Goal: Task Accomplishment & Management: Complete application form

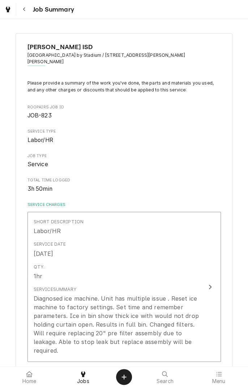
scroll to position [160, 0]
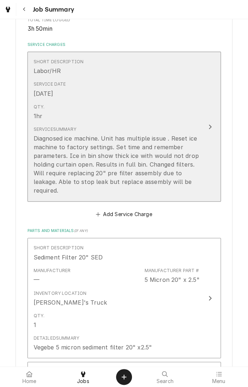
click at [210, 124] on icon "Update Line Item" at bounding box center [210, 127] width 4 height 6
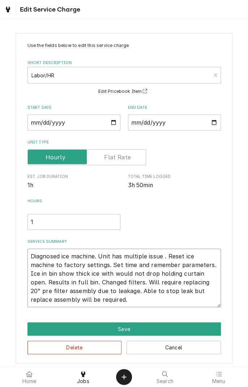
click at [115, 303] on textarea "Diagnosed ice machine. Unit has multiple issue . Reset ice machine to factory s…" at bounding box center [123, 277] width 193 height 59
type textarea "x"
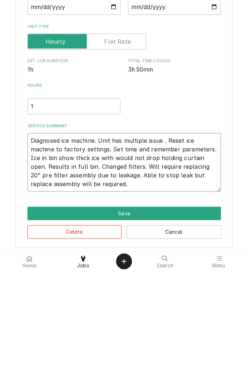
type textarea "Diagnosed ice machine. Unit has multiple issue . Reset ice machine to factory s…"
type textarea "x"
type textarea "Diagnosed ice machine. Unit has multiple issue . Reset ice machine to factory s…"
type textarea "x"
type textarea "Diagnosed ice machine. Unit has multiple issue . Reset ice machine to factory s…"
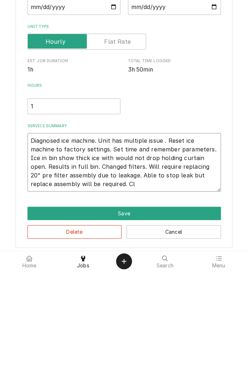
type textarea "x"
type textarea "Diagnosed ice machine. Unit has multiple issue . Reset ice machine to factory s…"
type textarea "x"
type textarea "Diagnosed ice machine. Unit has multiple issue . Reset ice machine to factory s…"
type textarea "x"
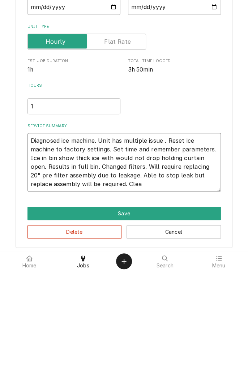
type textarea "Diagnosed ice machine. Unit has multiple issue . Reset ice machine to factory s…"
type textarea "x"
type textarea "Diagnosed ice machine. Unit has multiple issue . Reset ice machine to factory s…"
type textarea "x"
type textarea "Diagnosed ice machine. Unit has multiple issue . Reset ice machine to factory s…"
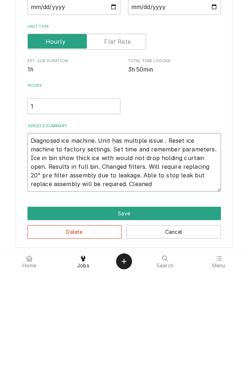
type textarea "x"
type textarea "Diagnosed ice machine. Unit has multiple issue . Reset ice machine to factory s…"
type textarea "x"
type textarea "Diagnosed ice machine. Unit has multiple issue . Reset ice machine to factory s…"
type textarea "x"
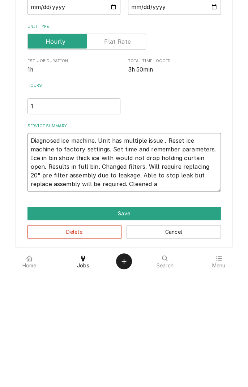
type textarea "Diagnosed ice machine. Unit has multiple issue . Reset ice machine to factory s…"
type textarea "x"
type textarea "Diagnosed ice machine. Unit has multiple issue . Reset ice machine to factory s…"
type textarea "x"
type textarea "Diagnosed ice machine. Unit has multiple issue . Reset ice machine to factory s…"
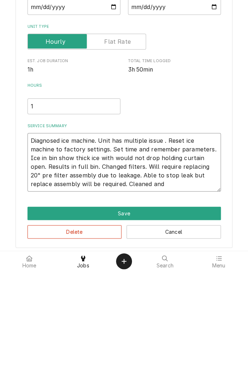
type textarea "x"
type textarea "Diagnosed ice machine. Unit has multiple issue . Reset ice machine to factory s…"
type textarea "x"
type textarea "Diagnosed ice machine. Unit has multiple issue . Reset ice machine to factory s…"
type textarea "x"
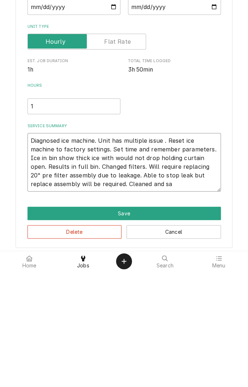
type textarea "Diagnosed ice machine. Unit has multiple issue . Reset ice machine to factory s…"
type textarea "x"
type textarea "Diagnosed ice machine. Unit has multiple issue . Reset ice machine to factory s…"
type textarea "x"
type textarea "Diagnosed ice machine. Unit has multiple issue . Reset ice machine to factory s…"
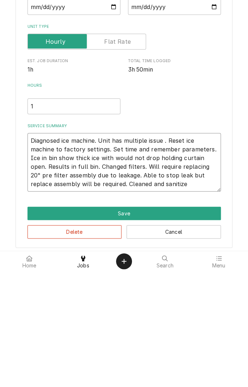
type textarea "x"
type textarea "Diagnosed ice machine. Unit has multiple issue . Reset ice machine to factory s…"
type textarea "x"
type textarea "Diagnosed ice machine. Unit has multiple issue . Reset ice machine to factory s…"
type textarea "x"
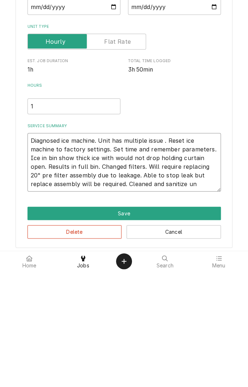
type textarea "Diagnosed ice machine. Unit has multiple issue . Reset ice machine to factory s…"
type textarea "x"
type textarea "Diagnosed ice machine. Unit has multiple issue . Reset ice machine to factory s…"
type textarea "x"
type textarea "Diagnosed ice machine. Unit has multiple issue . Reset ice machine to factory s…"
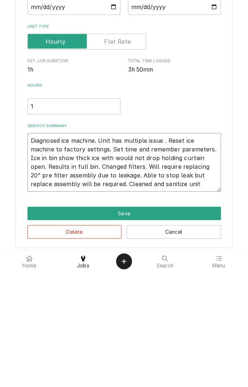
type textarea "x"
type textarea "Diagnosed ice machine. Unit has multiple issue . Reset ice machine to factory s…"
type textarea "x"
type textarea "Diagnosed ice machine. Unit has multiple issue . Reset ice machine to factory s…"
type textarea "x"
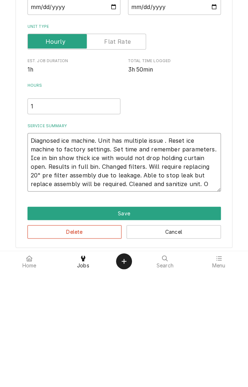
type textarea "Diagnosed ice machine. Unit has multiple issue . Reset ice machine to factory s…"
type textarea "x"
type textarea "Diagnosed ice machine. Unit has multiple issue . Reset ice machine to factory s…"
type textarea "x"
type textarea "Diagnosed ice machine. Unit has multiple issue . Reset ice machine to factory s…"
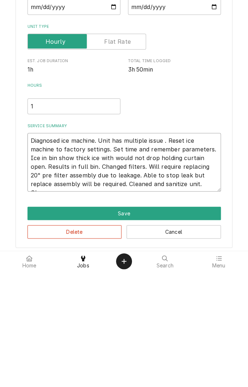
type textarea "x"
type textarea "Diagnosed ice machine. Unit has multiple issue . Reset ice machine to factory s…"
type textarea "x"
type textarea "Diagnosed ice machine. Unit has multiple issue . Reset ice machine to factory s…"
type textarea "x"
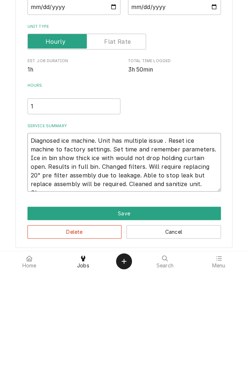
type textarea "Diagnosed ice machine. Unit has multiple issue . Reset ice machine to factory s…"
type textarea "x"
type textarea "Diagnosed ice machine. Unit has multiple issue . Reset ice machine to factory s…"
type textarea "x"
type textarea "Diagnosed ice machine. Unit has multiple issue . Reset ice machine to factory s…"
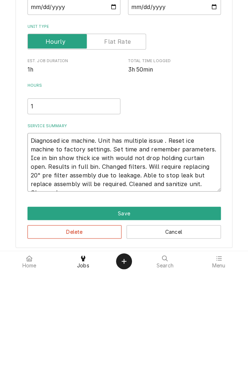
type textarea "x"
type textarea "Diagnosed ice machine. Unit has multiple issue . Reset ice machine to factory s…"
type textarea "x"
type textarea "Diagnosed ice machine. Unit has multiple issue . Reset ice machine to factory s…"
type textarea "x"
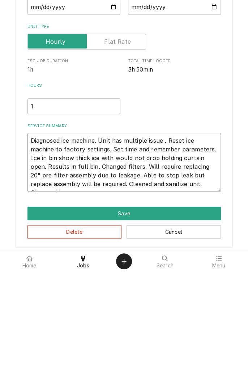
type textarea "Diagnosed ice machine. Unit has multiple issue . Reset ice machine to factory s…"
type textarea "x"
type textarea "Diagnosed ice machine. Unit has multiple issue . Reset ice machine to factory s…"
type textarea "x"
type textarea "Diagnosed ice machine. Unit has multiple issue . Reset ice machine to factory s…"
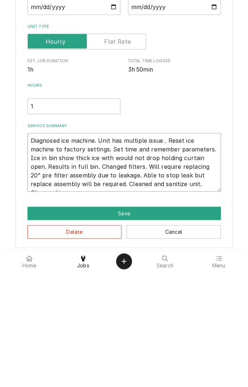
type textarea "x"
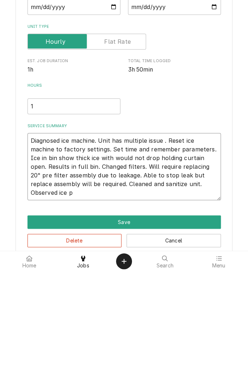
type textarea "Diagnosed ice machine. Unit has multiple issue . Reset ice machine to factory s…"
type textarea "x"
type textarea "Diagnosed ice machine. Unit has multiple issue . Reset ice machine to factory s…"
type textarea "x"
type textarea "Diagnosed ice machine. Unit has multiple issue . Reset ice machine to factory s…"
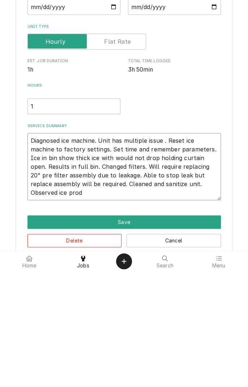
type textarea "x"
type textarea "Diagnosed ice machine. Unit has multiple issue . Reset ice machine to factory s…"
type textarea "x"
type textarea "Diagnosed ice machine. Unit has multiple issue . Reset ice machine to factory s…"
type textarea "x"
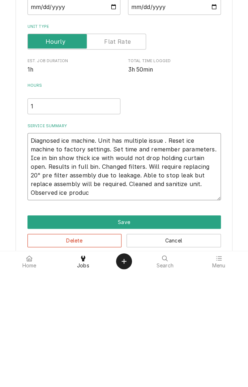
type textarea "Diagnosed ice machine. Unit has multiple issue . Reset ice machine to factory s…"
type textarea "x"
type textarea "Diagnosed ice machine. Unit has multiple issue . Reset ice machine to factory s…"
type textarea "x"
type textarea "Diagnosed ice machine. Unit has multiple issue . Reset ice machine to factory s…"
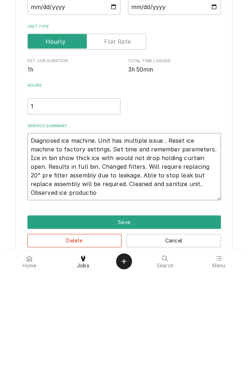
type textarea "x"
type textarea "Diagnosed ice machine. Unit has multiple issue . Reset ice machine to factory s…"
type textarea "x"
type textarea "Diagnosed ice machine. Unit has multiple issue . Reset ice machine to factory s…"
type textarea "x"
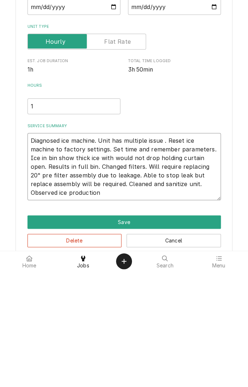
type textarea "Diagnosed ice machine. Unit has multiple issue . Reset ice machine to factory s…"
type textarea "x"
type textarea "Diagnosed ice machine. Unit has multiple issue . Reset ice machine to factory s…"
type textarea "x"
type textarea "Diagnosed ice machine. Unit has multiple issue . Reset ice machine to factory s…"
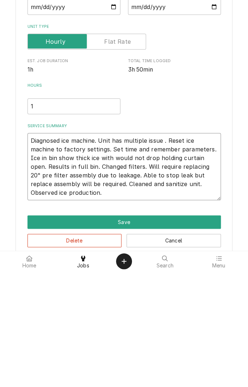
type textarea "x"
type textarea "Diagnosed ice machine. Unit has multiple issue . Reset ice machine to factory s…"
type textarea "x"
type textarea "Diagnosed ice machine. Unit has multiple issue . Reset ice machine to factory s…"
type textarea "x"
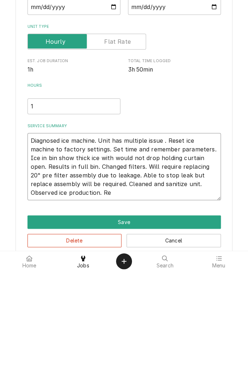
type textarea "Diagnosed ice machine. Unit has multiple issue . Reset ice machine to factory s…"
type textarea "x"
type textarea "Diagnosed ice machine. Unit has multiple issue . Reset ice machine to factory s…"
type textarea "x"
type textarea "Diagnosed ice machine. Unit has multiple issue . Reset ice machine to factory s…"
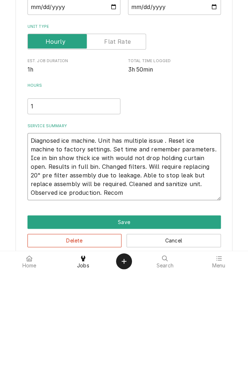
type textarea "x"
type textarea "Diagnosed ice machine. Unit has multiple issue . Reset ice machine to factory s…"
type textarea "x"
type textarea "Diagnosed ice machine. Unit has multiple issue . Reset ice machine to factory s…"
type textarea "x"
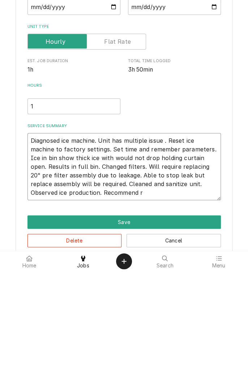
type textarea "Diagnosed ice machine. Unit has multiple issue . Reset ice machine to factory s…"
type textarea "x"
type textarea "Diagnosed ice machine. Unit has multiple issue . Reset ice machine to factory s…"
type textarea "x"
type textarea "Diagnosed ice machine. Unit has multiple issue . Reset ice machine to factory s…"
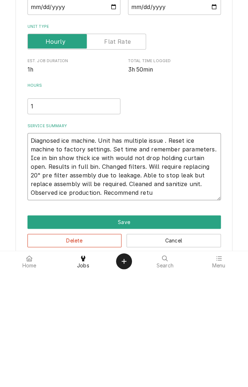
type textarea "x"
type textarea "Diagnosed ice machine. Unit has multiple issue . Reset ice machine to factory s…"
type textarea "x"
type textarea "Diagnosed ice machine. Unit has multiple issue . Reset ice machine to factory s…"
type textarea "x"
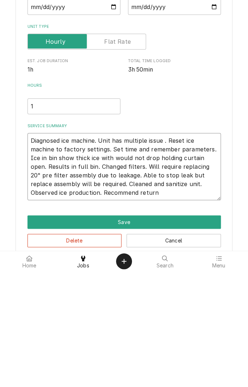
type textarea "Diagnosed ice machine. Unit has multiple issue . Reset ice machine to factory s…"
type textarea "x"
type textarea "Diagnosed ice machine. Unit has multiple issue . Reset ice machine to factory s…"
type textarea "x"
type textarea "Diagnosed ice machine. Unit has multiple issue . Reset ice machine to factory s…"
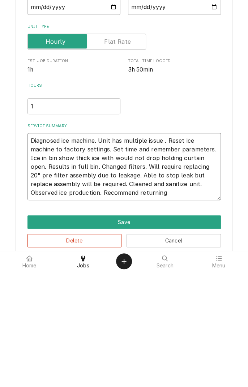
type textarea "x"
type textarea "Diagnosed ice machine. Unit has multiple issue . Reset ice machine to factory s…"
type textarea "x"
type textarea "Diagnosed ice machine. Unit has multiple issue . Reset ice machine to factory s…"
type textarea "x"
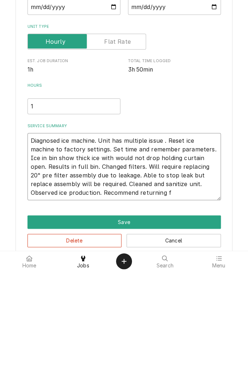
type textarea "Diagnosed ice machine. Unit has multiple issue . Reset ice machine to factory s…"
type textarea "x"
type textarea "Diagnosed ice machine. Unit has multiple issue . Reset ice machine to factory s…"
type textarea "x"
type textarea "Diagnosed ice machine. Unit has multiple issue . Reset ice machine to factory s…"
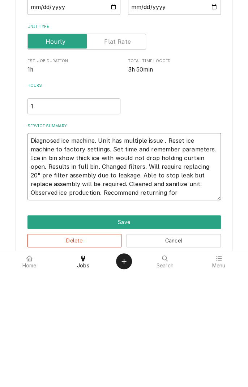
type textarea "x"
type textarea "Diagnosed ice machine. Unit has multiple issue . Reset ice machine to factory s…"
type textarea "x"
type textarea "Diagnosed ice machine. Unit has multiple issue . Reset ice machine to factory s…"
type textarea "x"
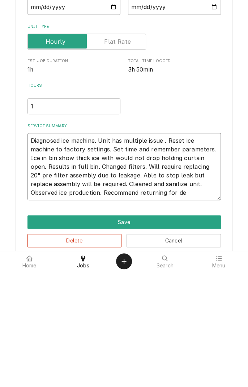
type textarea "Diagnosed ice machine. Unit has multiple issue . Reset ice machine to factory s…"
type textarea "x"
type textarea "Diagnosed ice machine. Unit has multiple issue . Reset ice machine to factory s…"
type textarea "x"
type textarea "Diagnosed ice machine. Unit has multiple issue . Reset ice machine to factory s…"
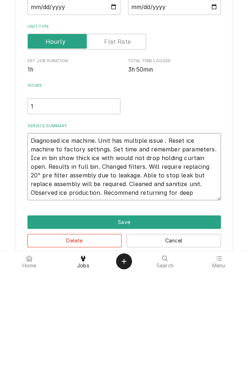
type textarea "x"
type textarea "Diagnosed ice machine. Unit has multiple issue . Reset ice machine to factory s…"
type textarea "x"
type textarea "Diagnosed ice machine. Unit has multiple issue . Reset ice machine to factory s…"
type textarea "x"
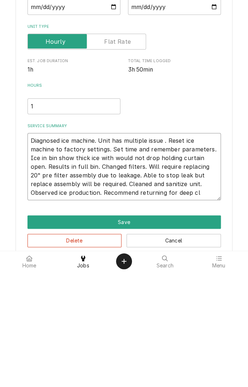
type textarea "Diagnosed ice machine. Unit has multiple issue . Reset ice machine to factory s…"
type textarea "x"
type textarea "Diagnosed ice machine. Unit has multiple issue . Reset ice machine to factory s…"
type textarea "x"
type textarea "Diagnosed ice machine. Unit has multiple issue . Reset ice machine to factory s…"
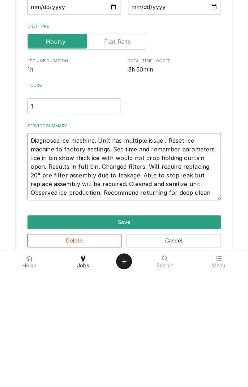
type textarea "x"
type textarea "Diagnosed ice machine. Unit has multiple issue . Reset ice machine to factory s…"
type textarea "x"
type textarea "Diagnosed ice machine. Unit has multiple issue . Reset ice machine to factory s…"
type textarea "x"
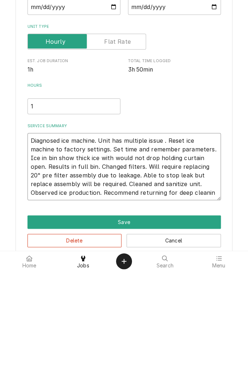
type textarea "Diagnosed ice machine. Unit has multiple issue . Reset ice machine to factory s…"
type textarea "x"
type textarea "Diagnosed ice machine. Unit has multiple issue . Reset ice machine to factory s…"
type textarea "x"
type textarea "Diagnosed ice machine. Unit has multiple issue . Reset ice machine to factory s…"
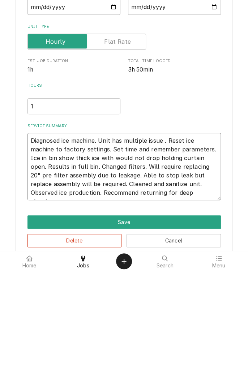
type textarea "x"
type textarea "Diagnosed ice machine. Unit has multiple issue . Reset ice machine to factory s…"
type textarea "x"
type textarea "Diagnosed ice machine. Unit has multiple issue . Reset ice machine to factory s…"
type textarea "x"
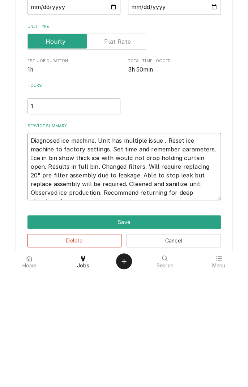
type textarea "Diagnosed ice machine. Unit has multiple issue . Reset ice machine to factory s…"
type textarea "x"
type textarea "Diagnosed ice machine. Unit has multiple issue . Reset ice machine to factory s…"
type textarea "x"
type textarea "Diagnosed ice machine. Unit has multiple issue . Reset ice machine to factory s…"
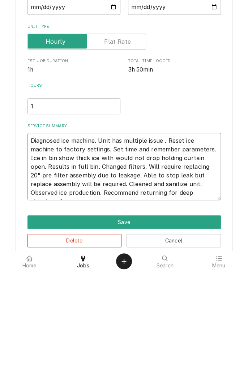
type textarea "x"
type textarea "Diagnosed ice machine. Unit has multiple issue . Reset ice machine to factory s…"
type textarea "x"
type textarea "Diagnosed ice machine. Unit has multiple issue . Reset ice machine to factory s…"
type textarea "x"
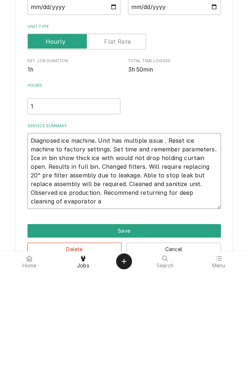
type textarea "Diagnosed ice machine. Unit has multiple issue . Reset ice machine to factory s…"
type textarea "x"
type textarea "Diagnosed ice machine. Unit has multiple issue . Reset ice machine to factory s…"
type textarea "x"
type textarea "Diagnosed ice machine. Unit has multiple issue . Reset ice machine to factory s…"
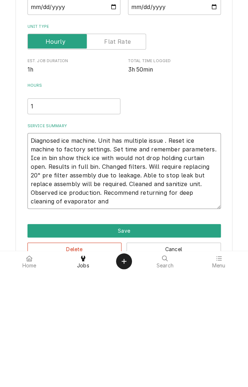
type textarea "x"
type textarea "Diagnosed ice machine. Unit has multiple issue . Reset ice machine to factory s…"
type textarea "x"
type textarea "Diagnosed ice machine. Unit has multiple issue . Reset ice machine to factory s…"
type textarea "x"
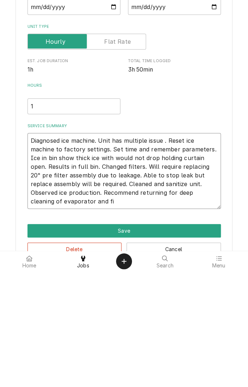
type textarea "Diagnosed ice machine. Unit has multiple issue . Reset ice machine to factory s…"
type textarea "x"
type textarea "Diagnosed ice machine. Unit has multiple issue . Reset ice machine to factory s…"
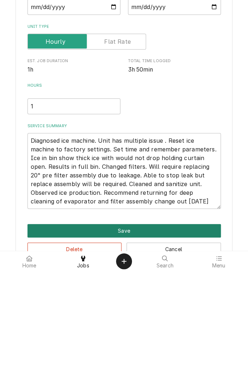
click at [196, 346] on button "Save" at bounding box center [123, 345] width 193 height 13
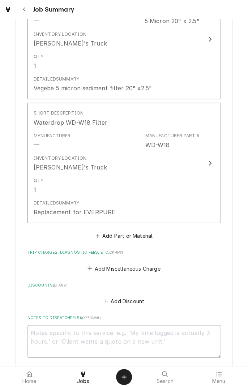
scroll to position [438, 0]
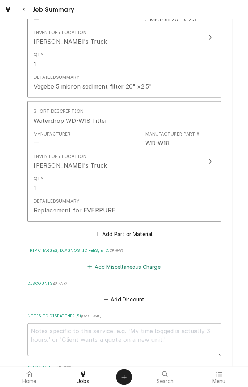
click at [123, 268] on button "Add Miscellaneous Charge" at bounding box center [123, 266] width 75 height 10
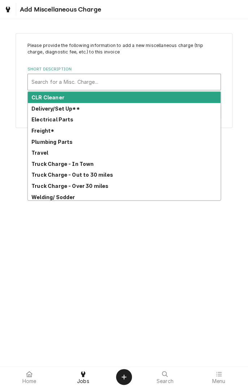
click at [46, 159] on div "Truck Charge - In Town" at bounding box center [124, 163] width 192 height 11
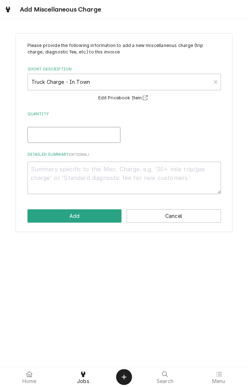
click at [79, 134] on input "Quantity" at bounding box center [73, 135] width 93 height 16
click at [129, 172] on textarea "Detailed Summary ( optional )" at bounding box center [123, 177] width 193 height 33
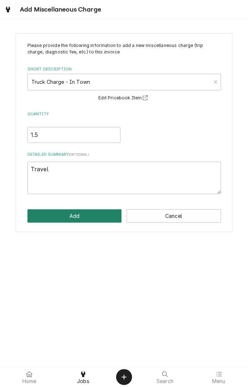
click at [81, 218] on button "Add" at bounding box center [74, 215] width 94 height 13
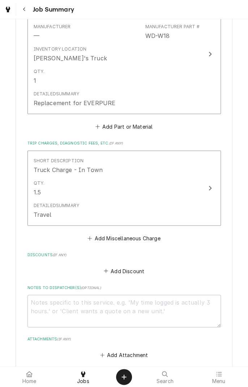
scroll to position [547, 0]
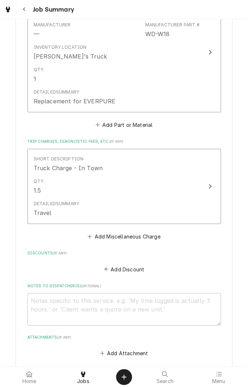
click at [140, 240] on button "Add Miscellaneous Charge" at bounding box center [123, 236] width 75 height 10
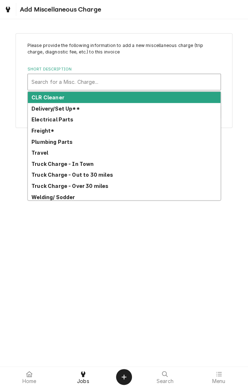
click at [98, 189] on div "Truck Charge - Over 30 miles" at bounding box center [124, 185] width 192 height 11
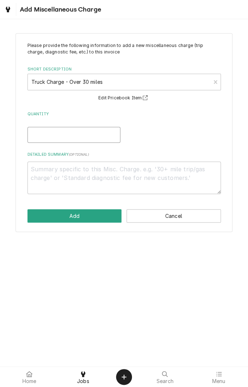
click at [87, 136] on input "Quantity" at bounding box center [73, 135] width 93 height 16
click at [154, 179] on textarea "Detailed Summary ( optional )" at bounding box center [123, 177] width 193 height 33
click at [85, 215] on button "Add" at bounding box center [74, 215] width 94 height 13
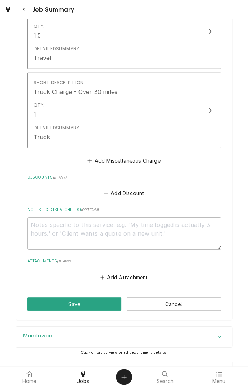
scroll to position [731, 0]
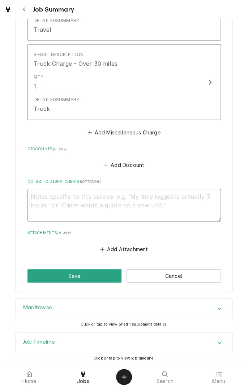
click at [109, 200] on textarea "Notes to Dispatcher(s) ( optional )" at bounding box center [123, 205] width 193 height 33
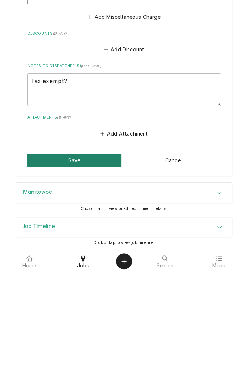
click at [87, 278] on button "Save" at bounding box center [74, 275] width 94 height 13
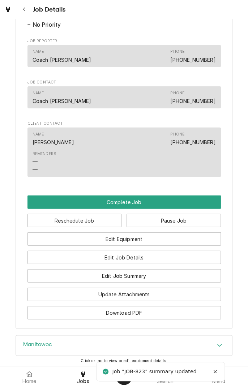
scroll to position [497, 0]
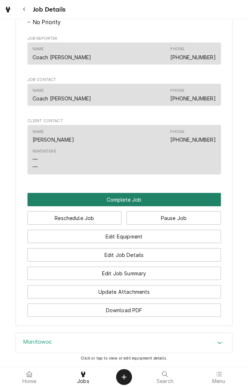
click at [129, 202] on button "Complete Job" at bounding box center [123, 199] width 193 height 13
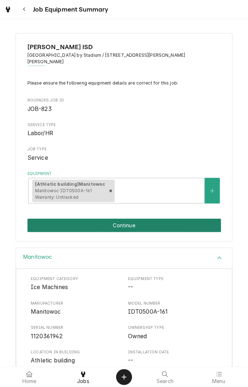
click at [177, 218] on button "Continue" at bounding box center [123, 224] width 193 height 13
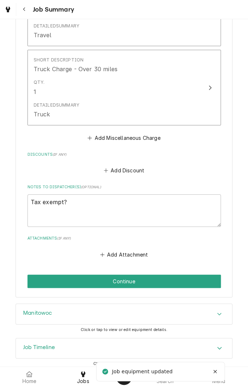
scroll to position [731, 0]
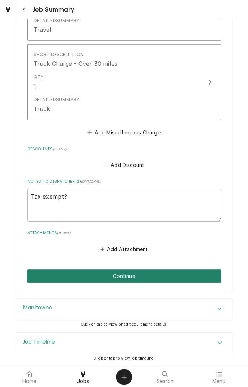
click at [160, 277] on button "Continue" at bounding box center [123, 275] width 193 height 13
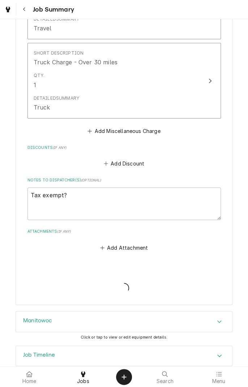
type textarea "x"
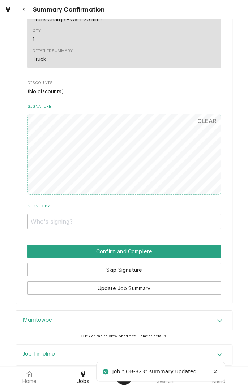
scroll to position [659, 0]
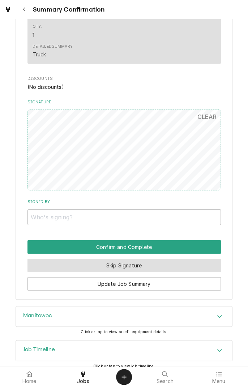
click at [134, 261] on button "Skip Signature" at bounding box center [123, 265] width 193 height 13
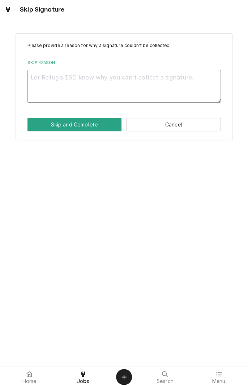
click at [113, 81] on textarea "Skip Reason" at bounding box center [123, 86] width 193 height 33
type textarea "x"
type textarea "C"
type textarea "x"
type textarea "Cl"
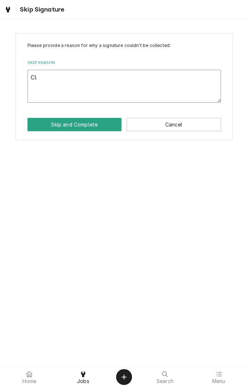
type textarea "x"
type textarea "Cli"
type textarea "x"
type textarea "Clie"
type textarea "x"
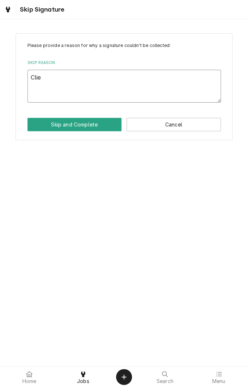
type textarea "Clien"
type textarea "x"
type textarea "Client"
type textarea "x"
type textarea "Client"
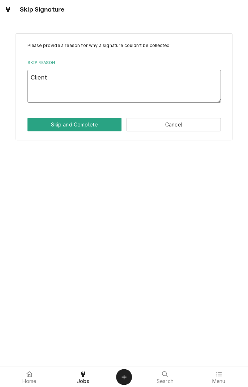
type textarea "x"
type textarea "Client n"
type textarea "x"
type textarea "Client no"
type textarea "x"
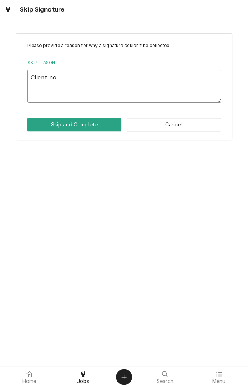
type textarea "Client not"
type textarea "x"
type textarea "Client not"
type textarea "x"
type textarea "Client not o"
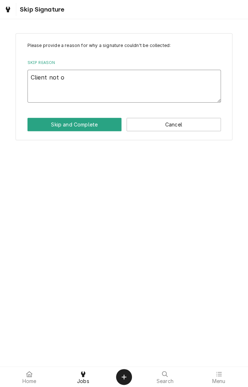
type textarea "x"
type textarea "Client not on"
type textarea "x"
type textarea "Client not on"
type textarea "x"
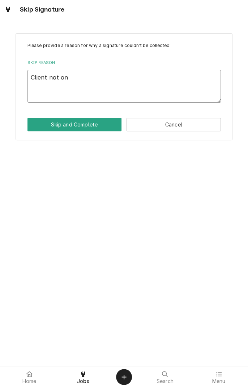
type textarea "Client not on s"
type textarea "x"
type textarea "Client not on si"
type textarea "x"
type textarea "Client not on sit"
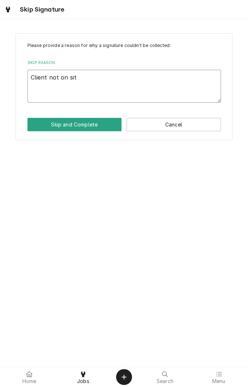
type textarea "x"
type textarea "Client not on site"
type textarea "x"
type textarea "Client not on site"
type textarea "x"
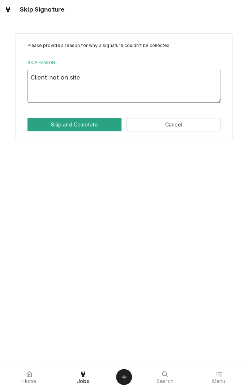
type textarea "Client not on site"
type textarea "x"
type textarea "Client not on site."
type textarea "x"
type textarea "Client not on site."
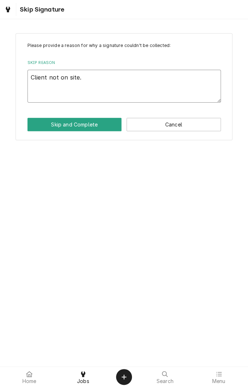
type textarea "x"
type textarea "Client not on site. Di"
type textarea "x"
type textarea "Client not on site. Did"
type textarea "x"
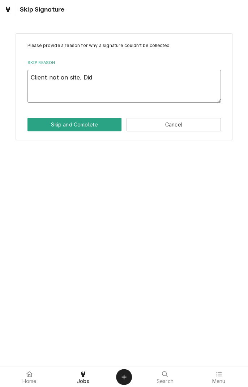
type textarea "Client not on site. Did"
type textarea "x"
type textarea "Client not on site. Did c"
type textarea "x"
type textarea "Client not on site. Did co"
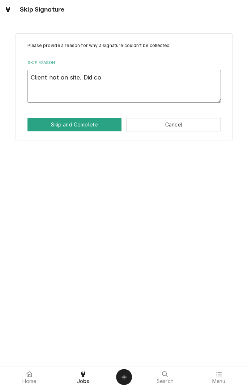
type textarea "x"
type textarea "Client not on site. Did con"
type textarea "x"
type textarea "Client not on site. Did cont"
type textarea "x"
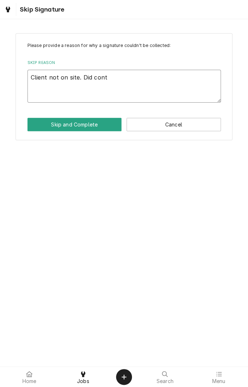
type textarea "Client not on site. Did conta"
type textarea "x"
type textarea "Client not on site. Did contac"
type textarea "x"
type textarea "Client not on site. Did contact"
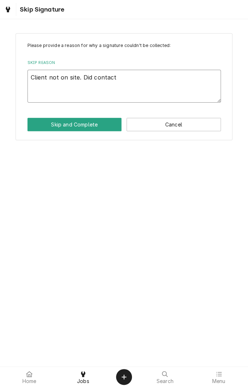
type textarea "x"
type textarea "Client not on site. Did contact"
type textarea "x"
type textarea "Client not on site. Did contact c"
type textarea "x"
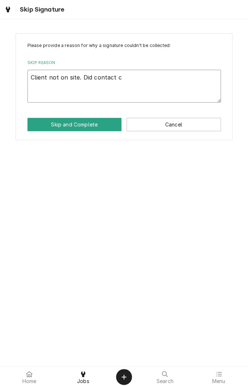
type textarea "Client not on site. Did contact cl"
type textarea "x"
type textarea "Client not on site. Did contact cli"
type textarea "x"
type textarea "Client not on site. Did contact clie"
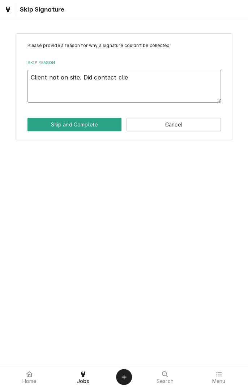
type textarea "x"
type textarea "Client not on site. Did contact clien"
type textarea "x"
type textarea "Client not on site. Did contact client"
type textarea "x"
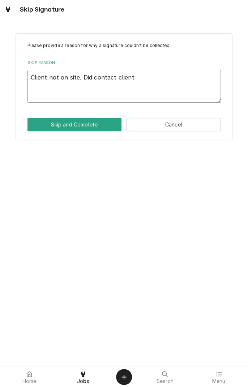
type textarea "Client not on site. Did contact client"
type textarea "x"
type textarea "Client not on site. Did contact client f"
type textarea "x"
type textarea "Client not on site. Did contact client fo"
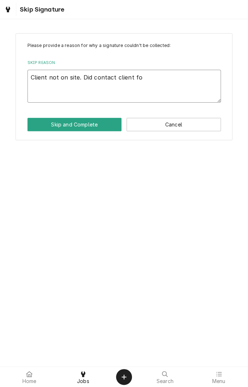
type textarea "x"
type textarea "Client not on site. Did contact client for"
type textarea "x"
type textarea "Client not on site. Did contact client for"
type textarea "x"
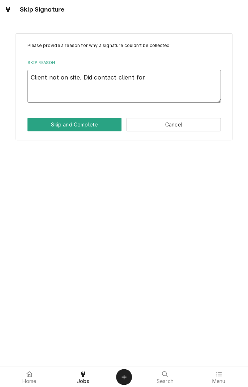
type textarea "Client not on site. Did contact client for r"
type textarea "x"
type textarea "Client not on site. Did contact client for re"
type textarea "x"
type textarea "Client not on site. Did contact client for res"
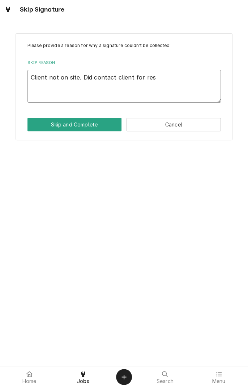
type textarea "x"
type textarea "Client not on site. Did contact client for resu"
type textarea "x"
type textarea "Client not on site. Did contact client for resul"
type textarea "x"
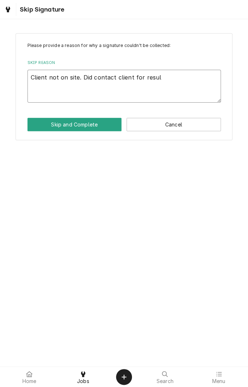
type textarea "Client not on site. Did contact client for result"
type textarea "x"
type textarea "Client not on site. Did contact client for results"
type textarea "x"
type textarea "Client not on site. Did contact client for results"
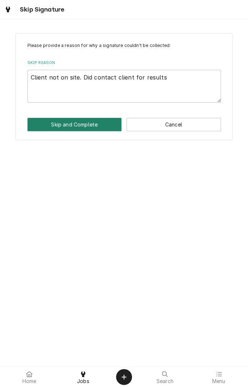
click at [75, 129] on button "Skip and Complete" at bounding box center [74, 124] width 94 height 13
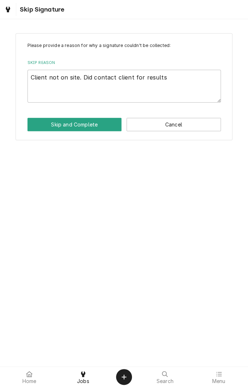
type textarea "x"
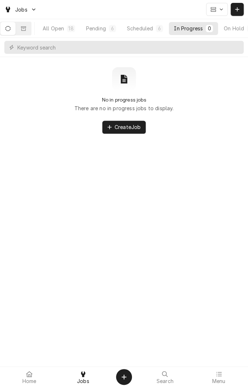
click at [26, 28] on icon "Dynamic Content Wrapper" at bounding box center [23, 28] width 5 height 5
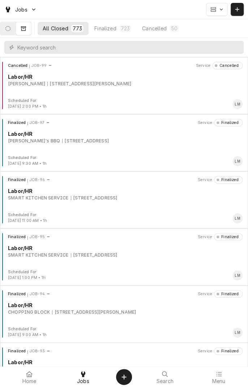
click at [14, 32] on button "Dynamic Content Wrapper" at bounding box center [7, 28] width 15 height 13
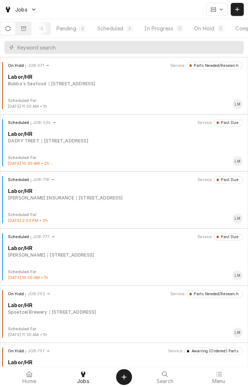
scroll to position [0, 67]
click at [222, 29] on div "Completed" at bounding box center [214, 29] width 27 height 8
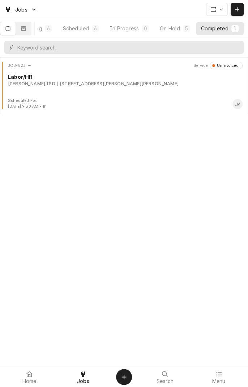
click at [116, 85] on div "Refugio ISD 212 W Vance St, Refugio, TX 78377" at bounding box center [125, 84] width 234 height 7
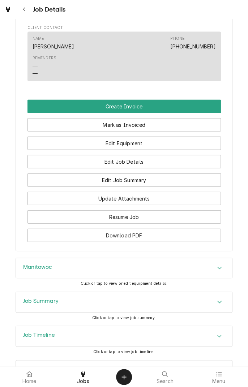
scroll to position [503, 0]
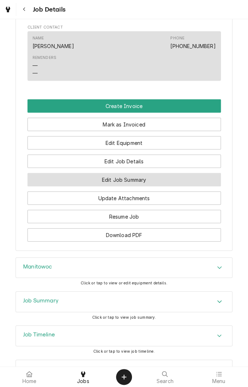
click at [172, 182] on button "Edit Job Summary" at bounding box center [123, 179] width 193 height 13
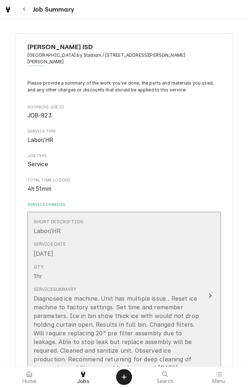
click at [171, 252] on div "Service Date Aug 13, 2025" at bounding box center [117, 249] width 166 height 22
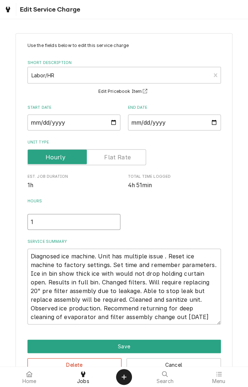
click at [56, 224] on input "1" at bounding box center [73, 222] width 93 height 16
type textarea "x"
type input "3"
type textarea "x"
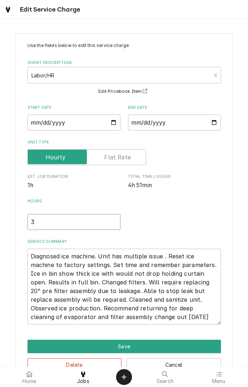
type input "3.5"
type textarea "x"
type input "3"
type textarea "x"
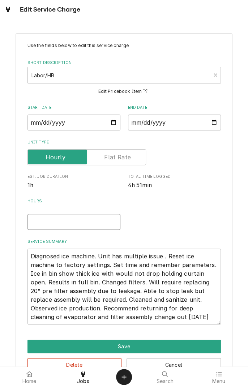
type input "4"
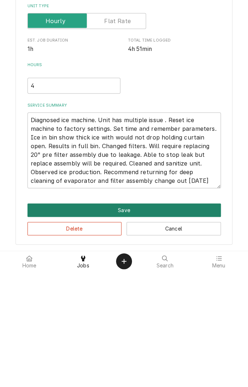
click at [125, 325] on button "Save" at bounding box center [123, 325] width 193 height 13
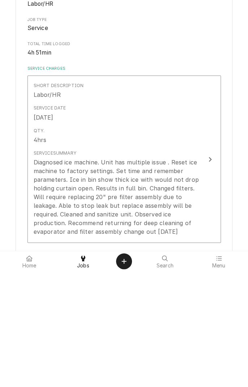
type textarea "x"
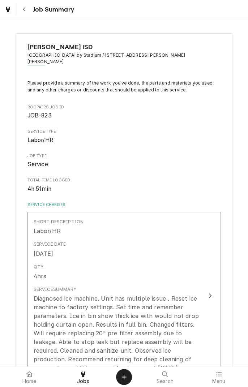
click at [25, 14] on button "Navigate back" at bounding box center [24, 9] width 13 height 13
